Goal: Check status: Check status

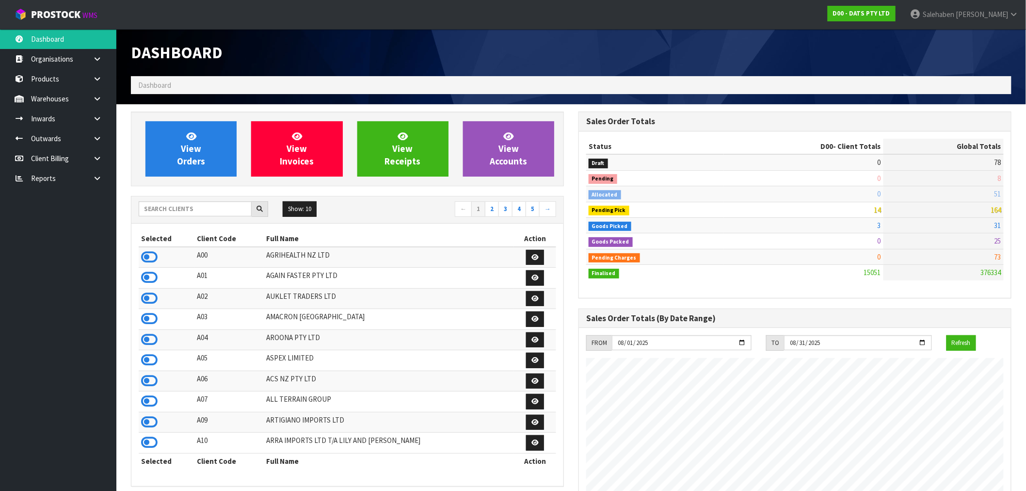
scroll to position [735, 448]
click at [186, 209] on input "text" at bounding box center [195, 208] width 113 height 15
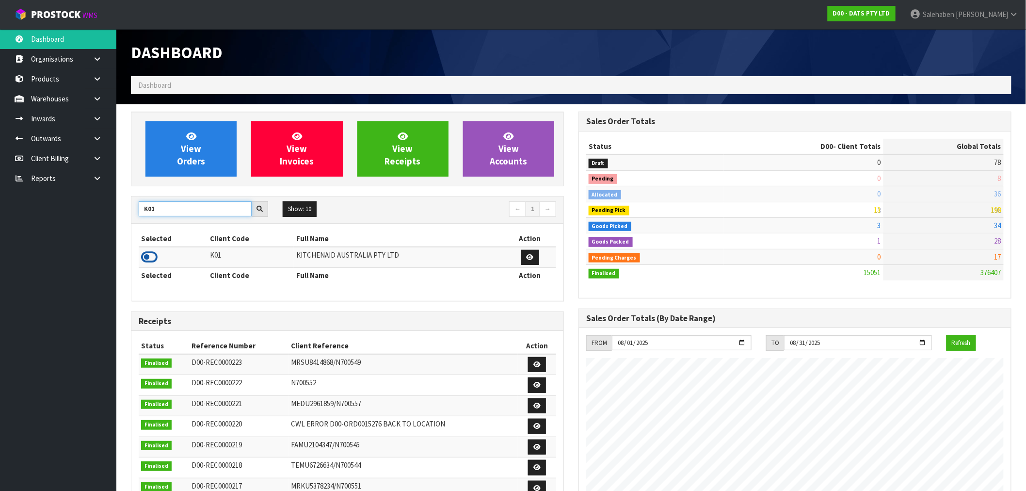
type input "K01"
click at [149, 263] on icon at bounding box center [149, 257] width 16 height 15
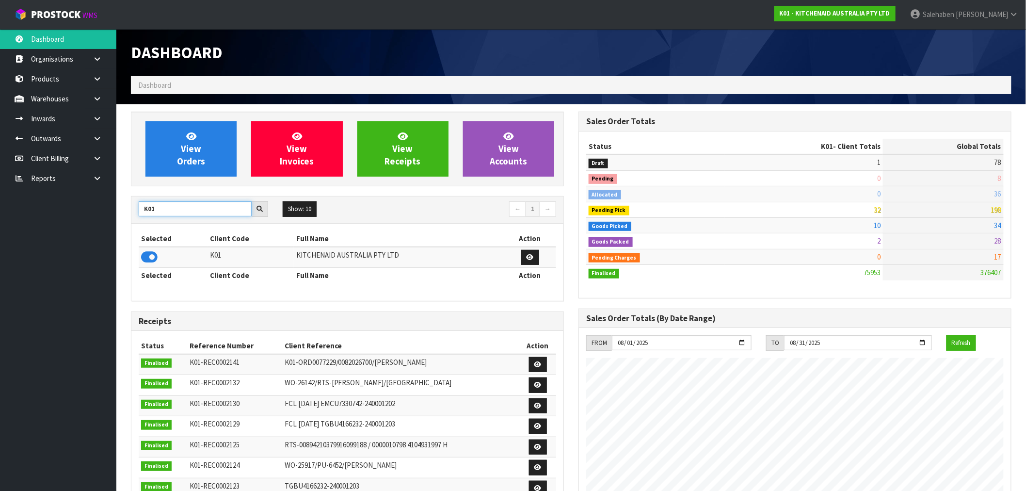
drag, startPoint x: 155, startPoint y: 211, endPoint x: 113, endPoint y: 222, distance: 42.9
click at [118, 221] on section "View Orders View Invoices View Receipts View Accounts K01 Show: 10 5 10 25 50 ←…" at bounding box center [571, 479] width 910 height 750
click at [144, 256] on icon at bounding box center [149, 257] width 16 height 15
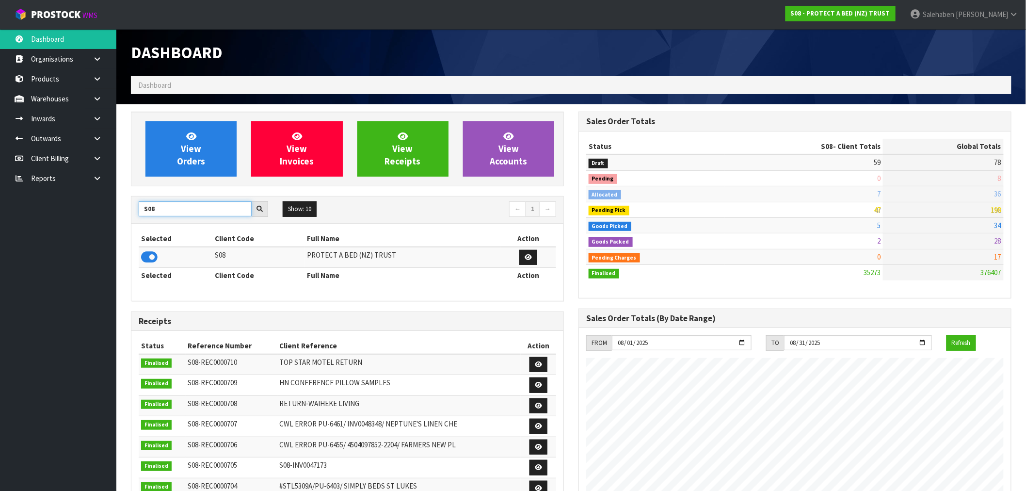
drag, startPoint x: 169, startPoint y: 204, endPoint x: 137, endPoint y: 212, distance: 33.0
click at [137, 212] on div "S08" at bounding box center [203, 209] width 144 height 16
click at [162, 212] on input "S08" at bounding box center [195, 208] width 113 height 15
drag, startPoint x: 159, startPoint y: 213, endPoint x: 137, endPoint y: 218, distance: 22.4
click at [137, 218] on div "S08 Show: 10 5 10 25 50 ← 1 →" at bounding box center [347, 209] width 432 height 17
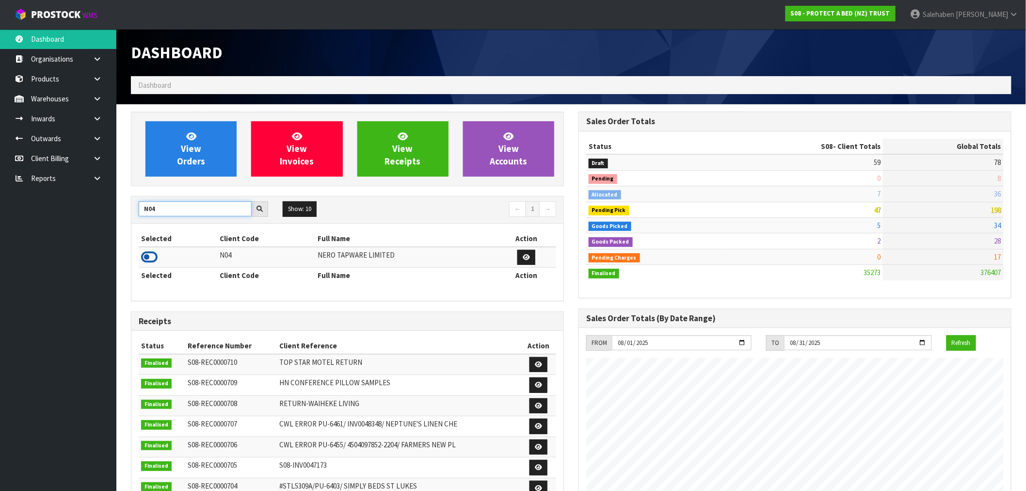
type input "N04"
click at [153, 258] on icon at bounding box center [149, 257] width 16 height 15
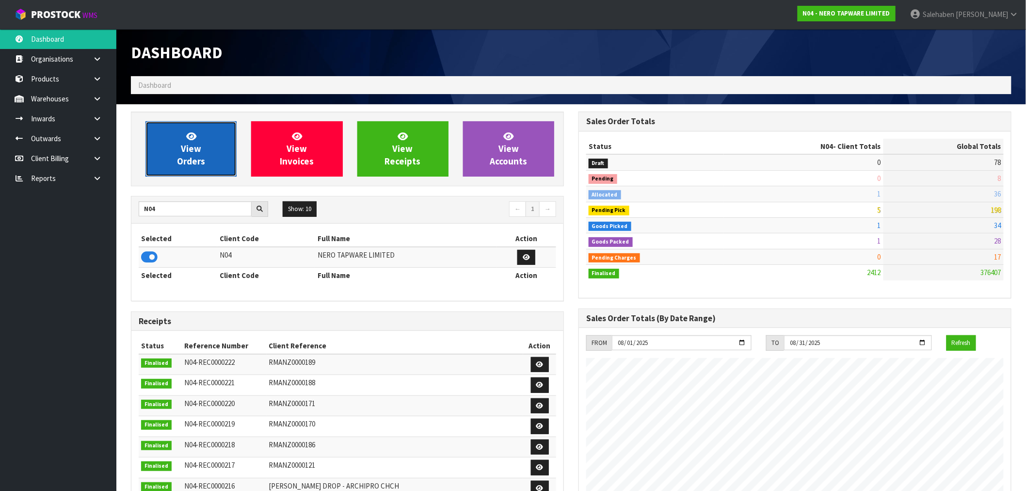
click at [194, 165] on span "View Orders" at bounding box center [191, 148] width 28 height 36
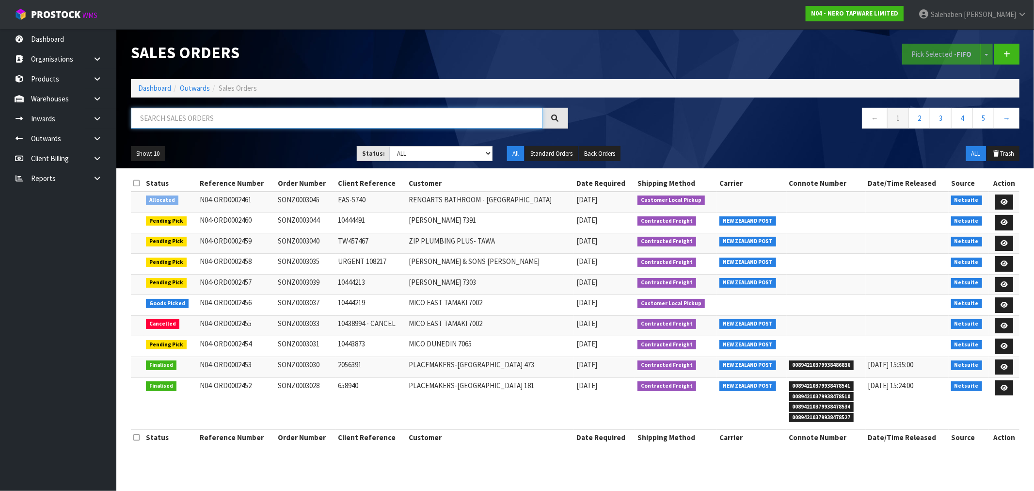
click at [185, 113] on input "text" at bounding box center [337, 118] width 412 height 21
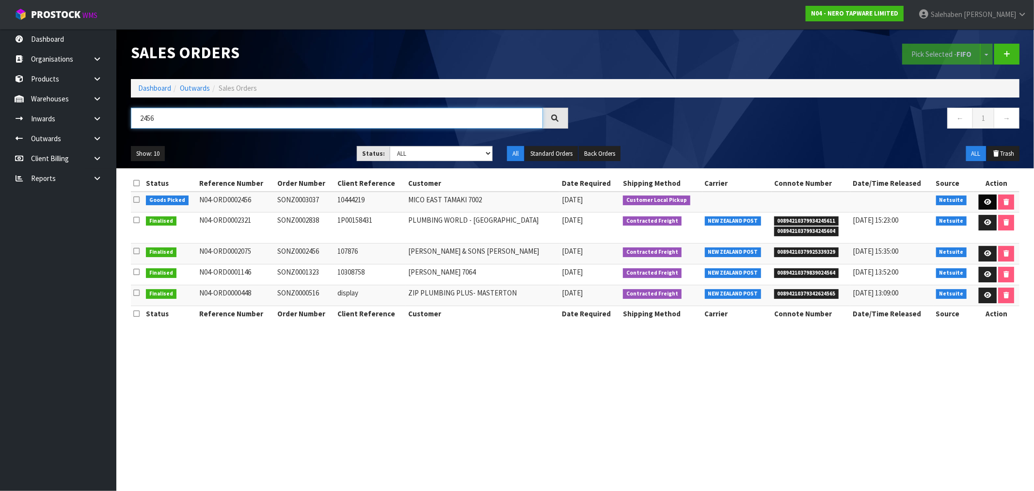
type input "2456"
click at [985, 200] on icon at bounding box center [987, 202] width 7 height 6
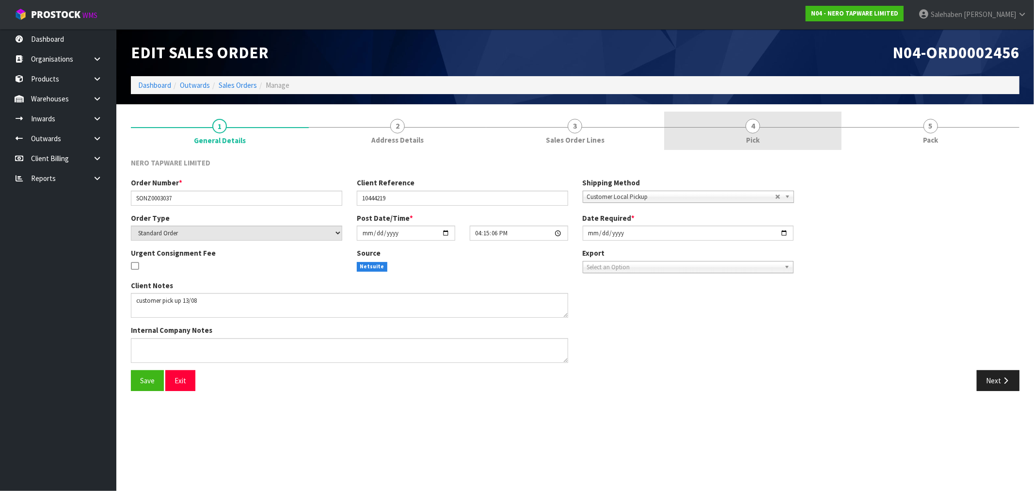
click at [751, 128] on span "4" at bounding box center [753, 126] width 15 height 15
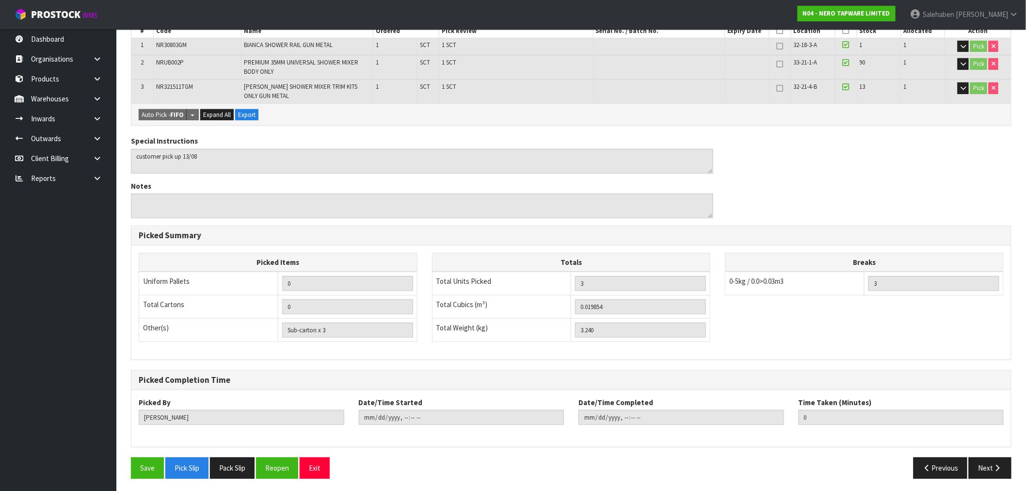
scroll to position [199, 0]
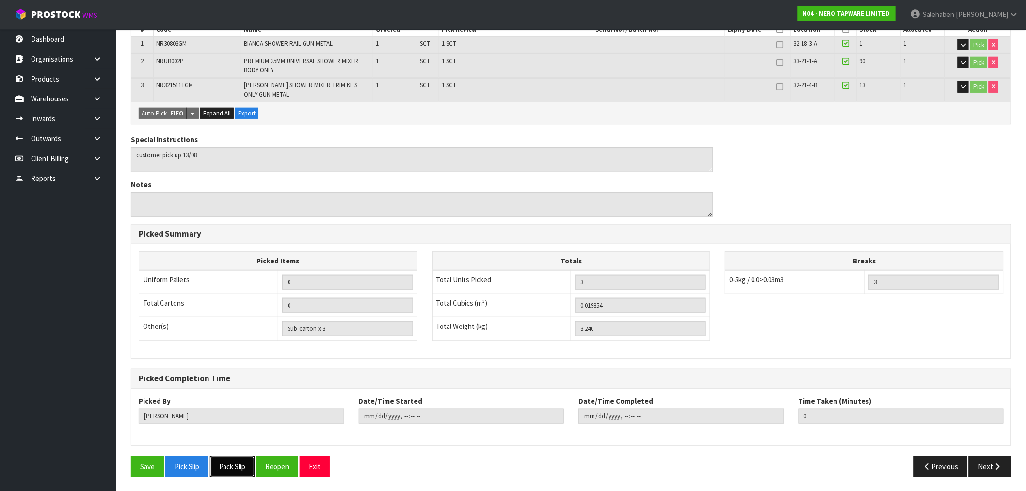
click at [229, 471] on button "Pack Slip" at bounding box center [232, 466] width 45 height 21
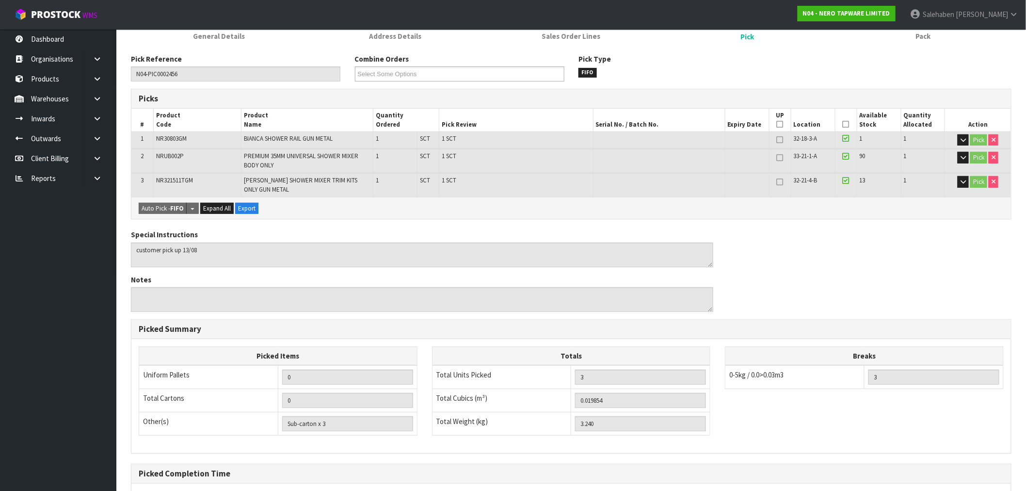
scroll to position [0, 0]
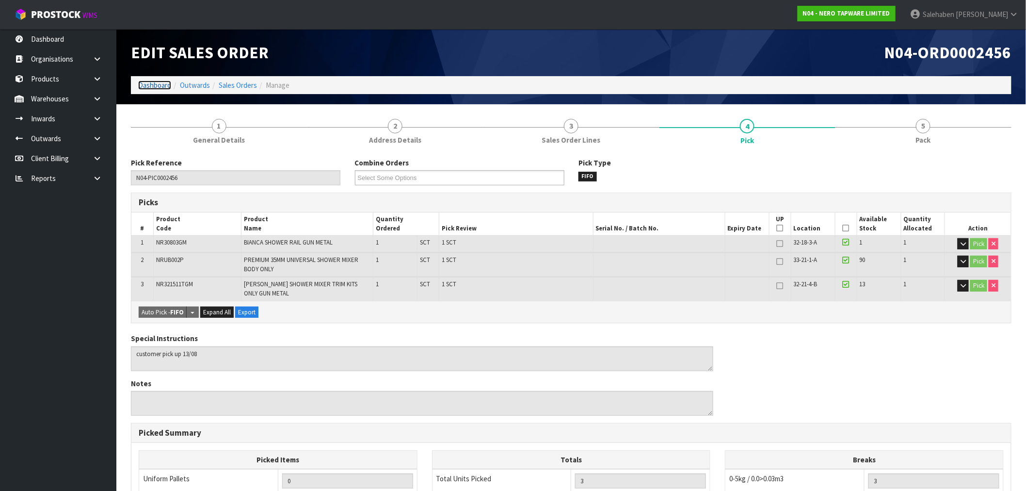
click at [154, 81] on link "Dashboard" at bounding box center [154, 84] width 33 height 9
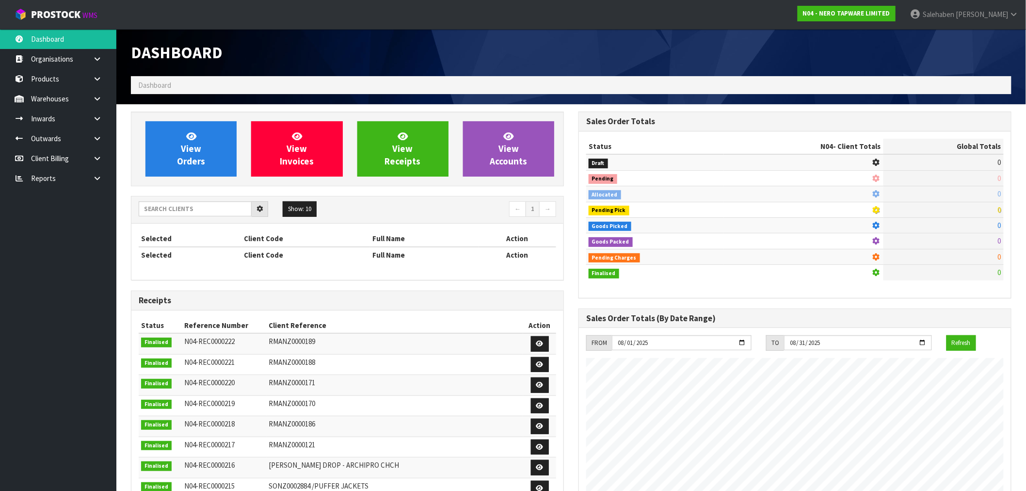
scroll to position [605, 448]
click at [171, 211] on input "text" at bounding box center [195, 208] width 113 height 15
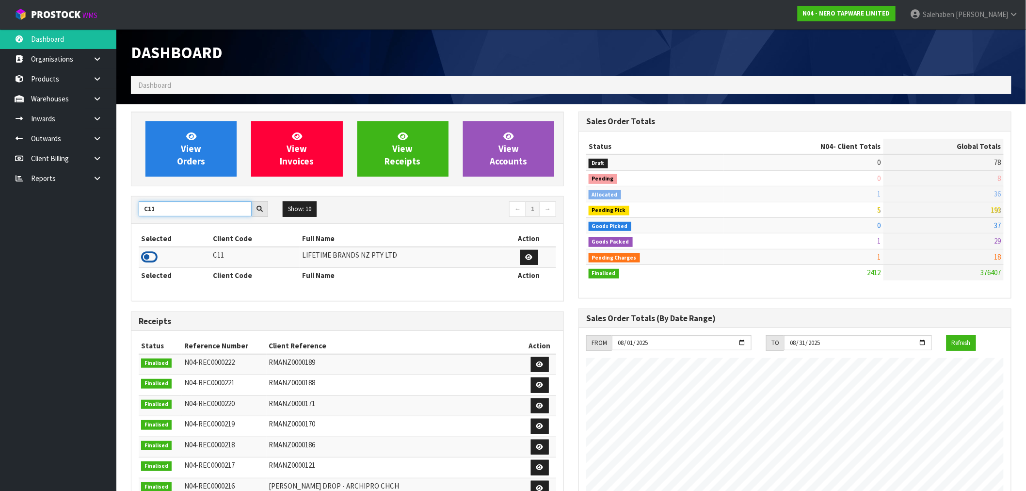
type input "C11"
click at [146, 259] on icon at bounding box center [149, 257] width 16 height 15
